Goal: Check status

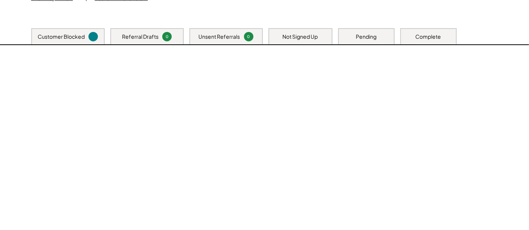
scroll to position [102, 0]
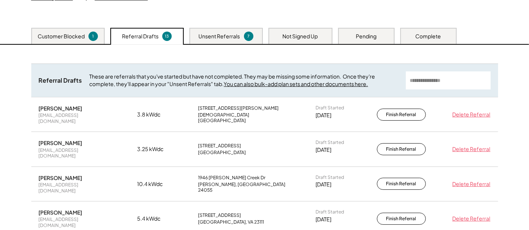
click at [225, 38] on div "Unsent Referrals" at bounding box center [219, 37] width 41 height 8
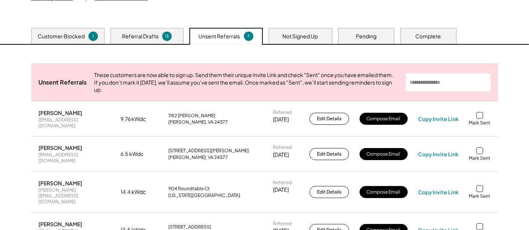
click at [287, 35] on div "Not Signed Up" at bounding box center [300, 37] width 35 height 8
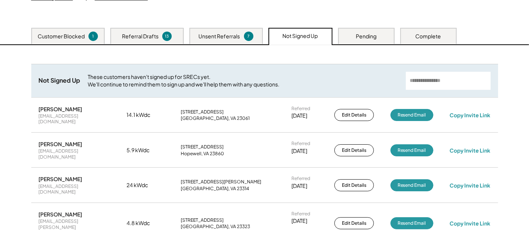
click at [376, 33] on div "Pending" at bounding box center [366, 37] width 21 height 8
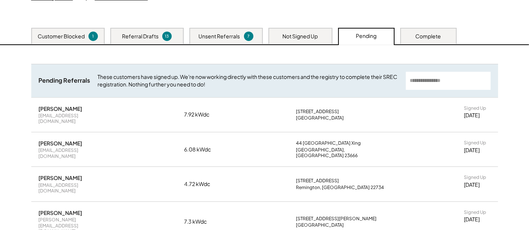
click at [409, 37] on div "Complete" at bounding box center [428, 36] width 56 height 16
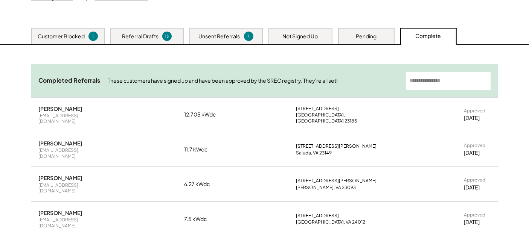
click at [367, 35] on div "Pending" at bounding box center [366, 37] width 21 height 8
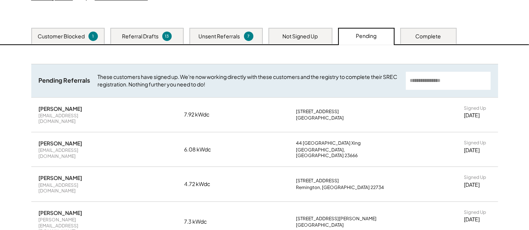
click at [68, 106] on div "[PERSON_NAME]" at bounding box center [61, 108] width 44 height 7
copy div "[PERSON_NAME]"
